Goal: Find contact information: Find contact information

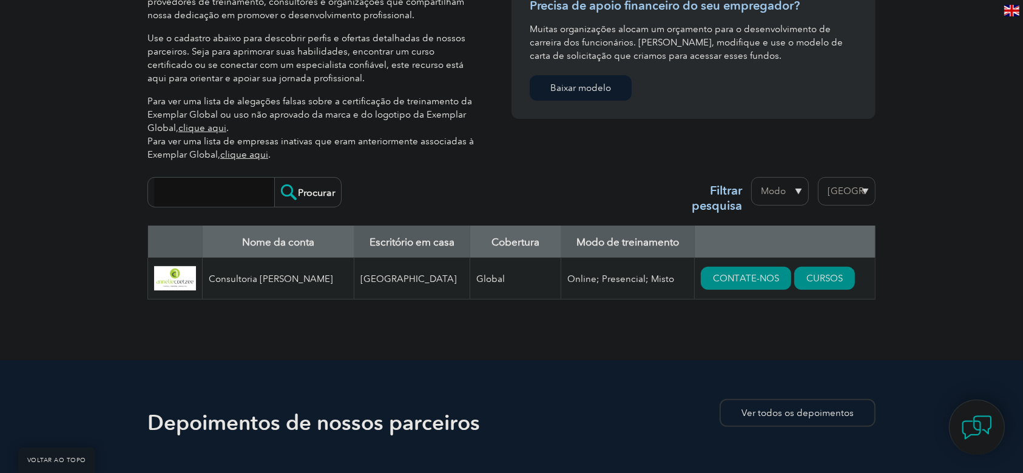
scroll to position [319, 0]
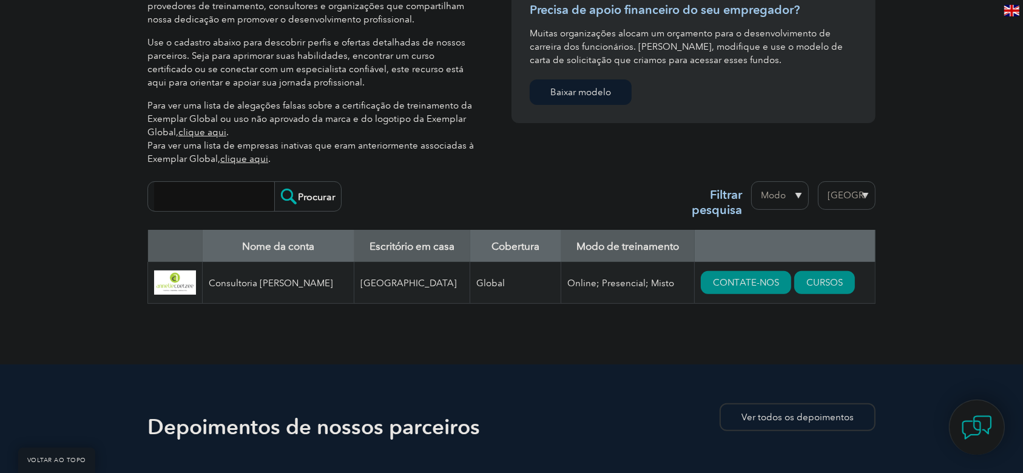
click at [850, 195] on select "Região Austrália Bahrein Bangladesh Brasil Canadá Colômbia República Dominicana…" at bounding box center [847, 195] width 58 height 29
select select "[GEOGRAPHIC_DATA]"
click at [818, 181] on select "Região Austrália Bahrein Bangladesh Brasil Canadá Colômbia República Dominicana…" at bounding box center [847, 195] width 58 height 29
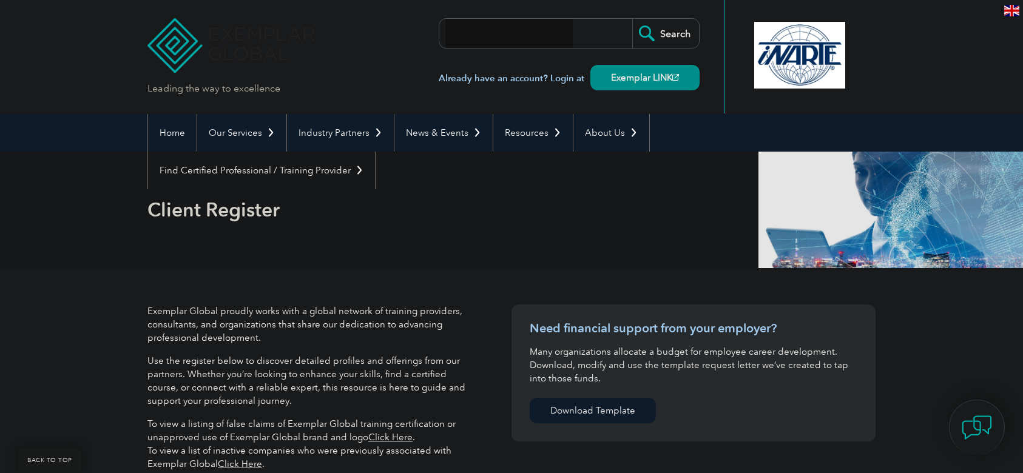
select select "[GEOGRAPHIC_DATA]"
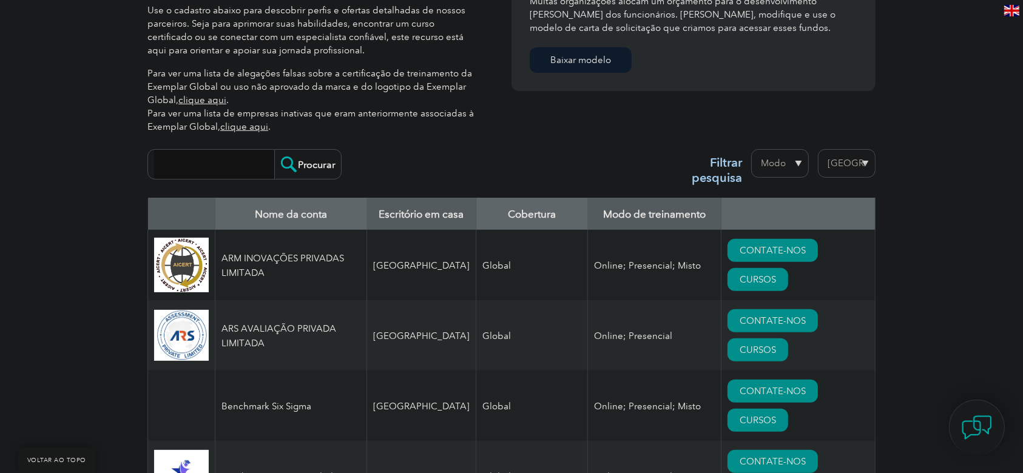
scroll to position [389, 0]
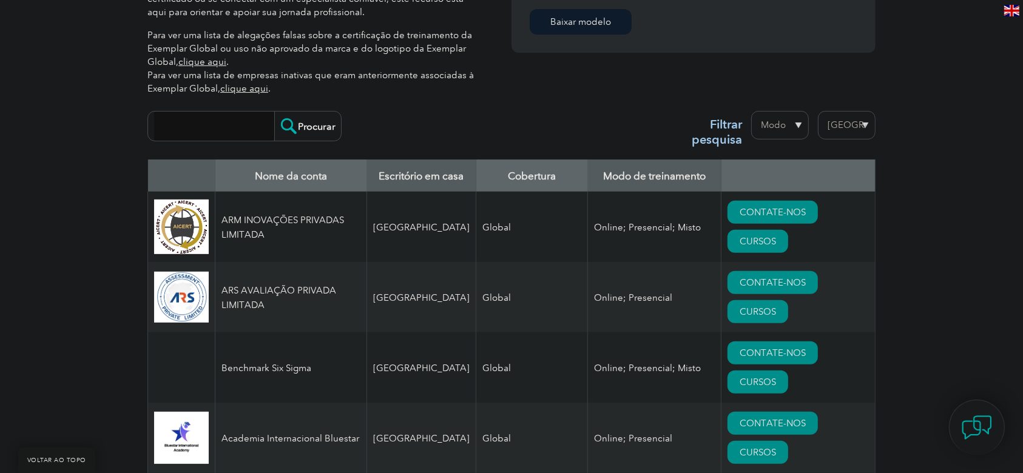
click at [242, 118] on input "search" at bounding box center [214, 126] width 120 height 29
type input "MS [PERSON_NAME]"
click at [296, 126] on input "Procurar" at bounding box center [307, 126] width 67 height 29
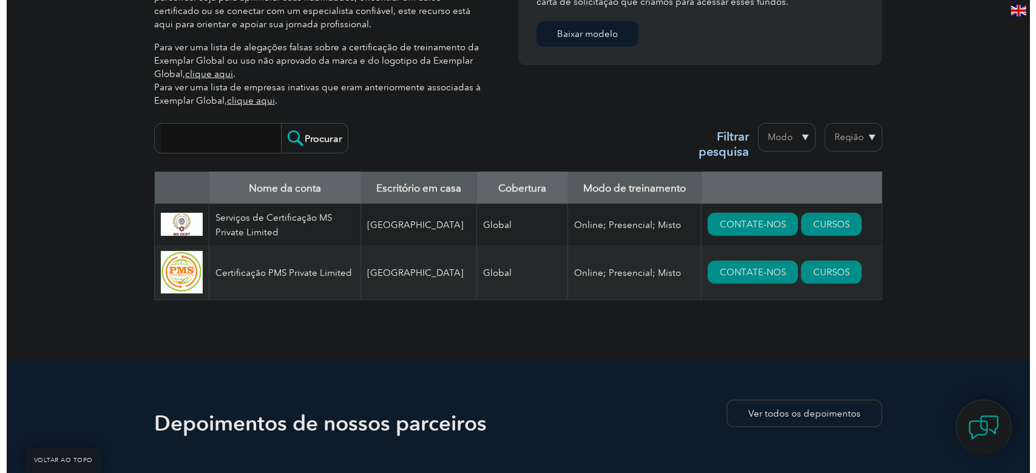
scroll to position [373, 0]
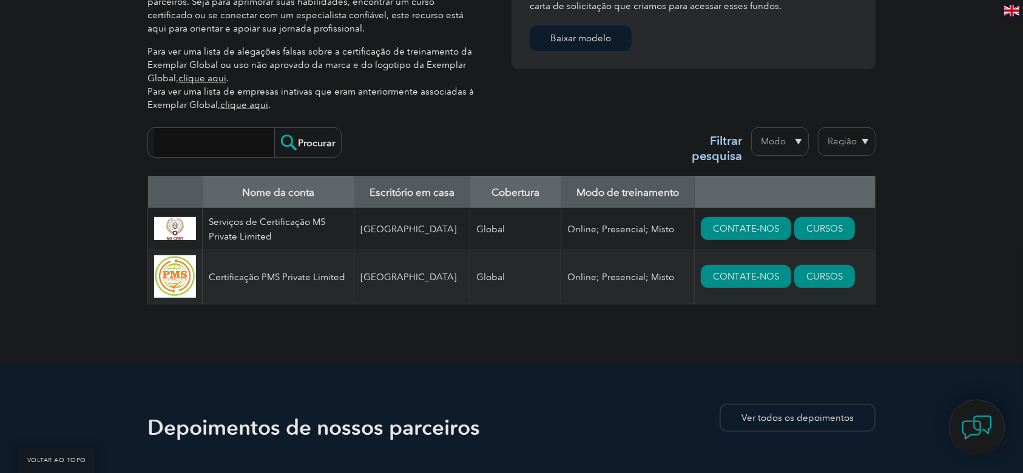
drag, startPoint x: 0, startPoint y: 0, endPoint x: 1025, endPoint y: 165, distance: 1038.4
drag, startPoint x: 209, startPoint y: 219, endPoint x: 339, endPoint y: 240, distance: 131.0
click at [339, 240] on td "Serviços de Certificação MS Private Limited" at bounding box center [279, 228] width 152 height 41
click at [816, 229] on font "CURSOS" at bounding box center [825, 228] width 36 height 11
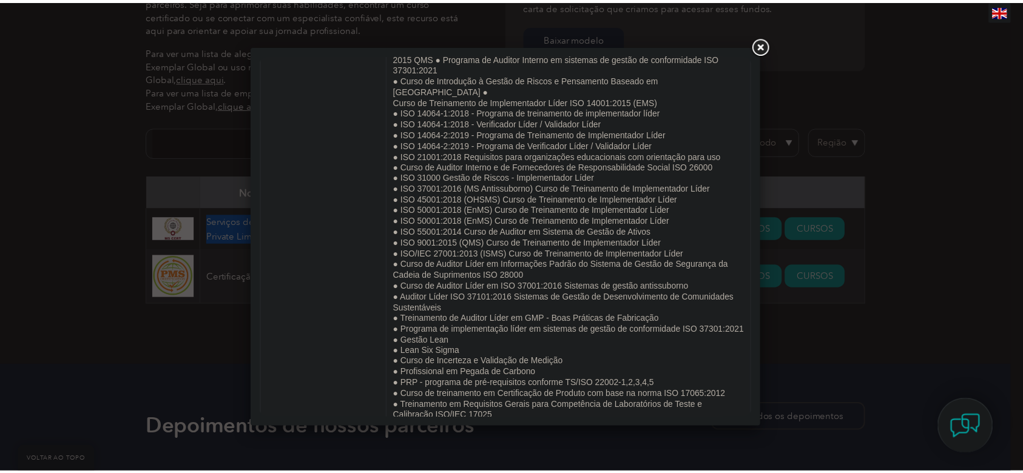
scroll to position [497, 0]
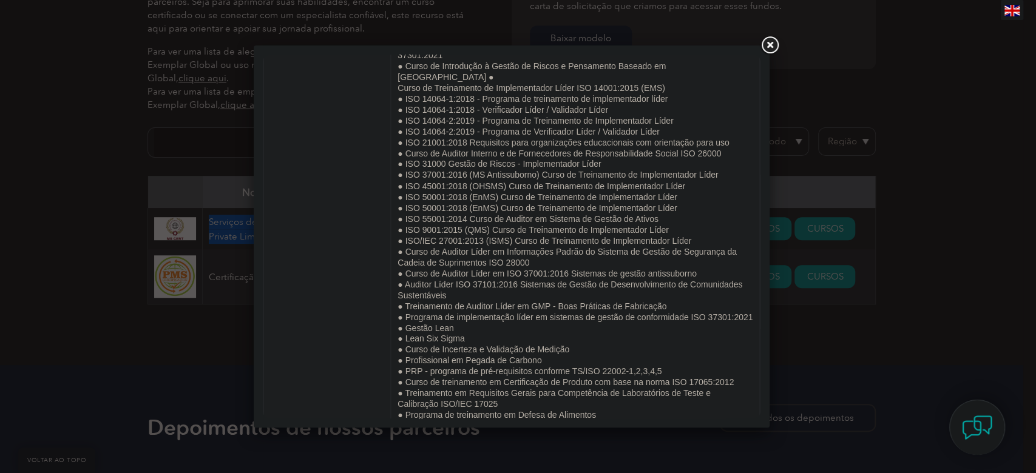
click at [768, 54] on link at bounding box center [770, 46] width 22 height 22
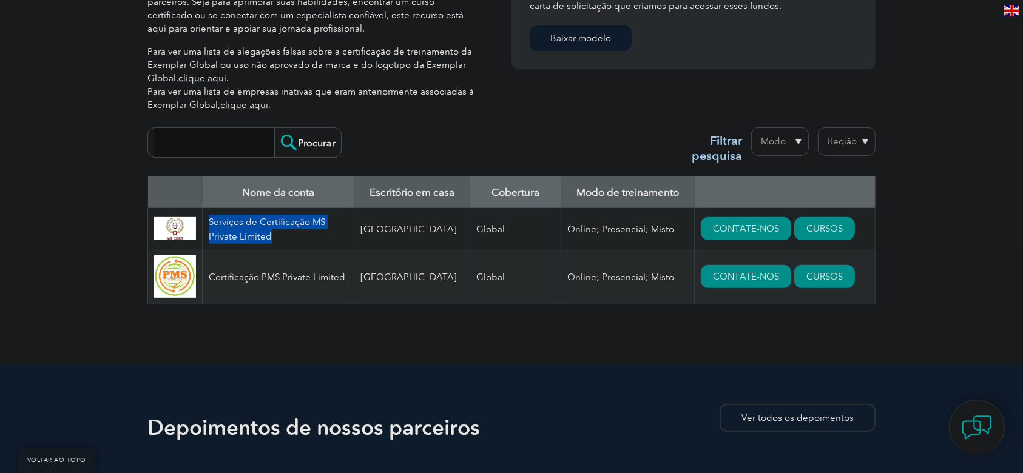
click at [170, 231] on img at bounding box center [175, 228] width 42 height 23
click at [756, 223] on font "CONTATE-NOS" at bounding box center [746, 228] width 66 height 11
